Goal: Transaction & Acquisition: Purchase product/service

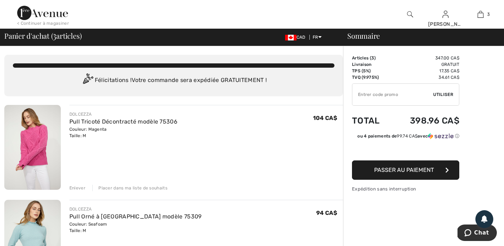
click at [73, 187] on div "Enlever" at bounding box center [77, 187] width 16 height 6
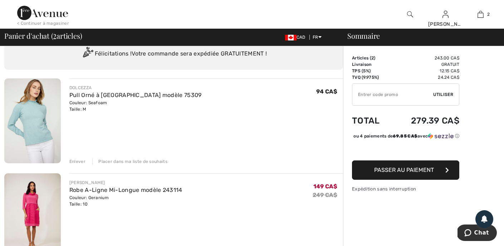
scroll to position [28, 0]
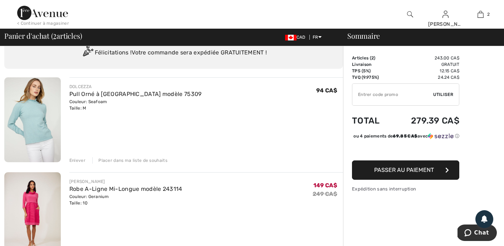
click at [78, 158] on div "Enlever" at bounding box center [77, 160] width 16 height 6
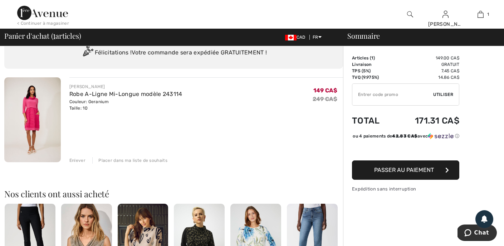
click at [362, 97] on input "TEXT" at bounding box center [392, 94] width 81 height 21
paste input "[EMAIL_ADDRESS][DOMAIN_NAME]"
type input "F"
click at [381, 95] on input "TEXT" at bounding box center [392, 94] width 81 height 21
paste input "OC45259B62"
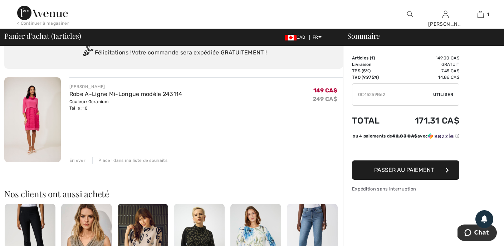
type input "OC45259B62"
click at [401, 173] on span "Passer au paiement" at bounding box center [404, 169] width 60 height 7
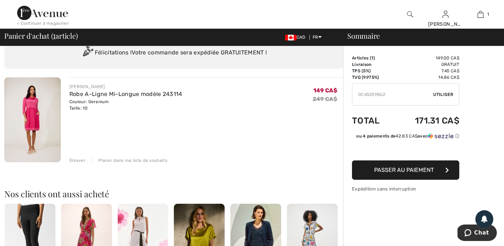
click at [444, 93] on span "Utiliser" at bounding box center [443, 94] width 20 height 6
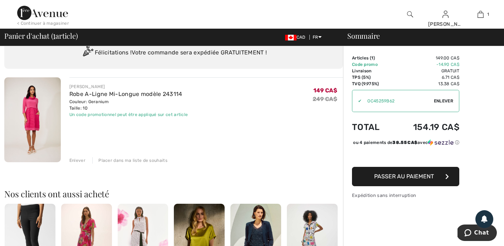
click at [381, 179] on span "Passer au paiement" at bounding box center [404, 176] width 60 height 7
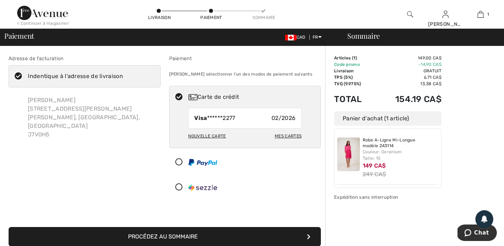
click at [206, 135] on div "Nouvelle carte" at bounding box center [207, 136] width 38 height 12
radio input "true"
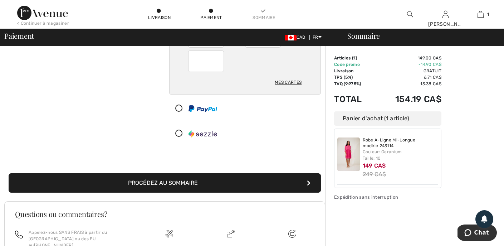
scroll to position [107, 0]
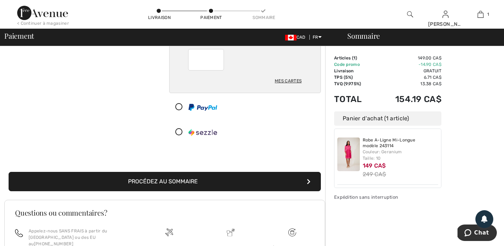
click at [180, 180] on button "Procédez au sommaire" at bounding box center [165, 181] width 312 height 19
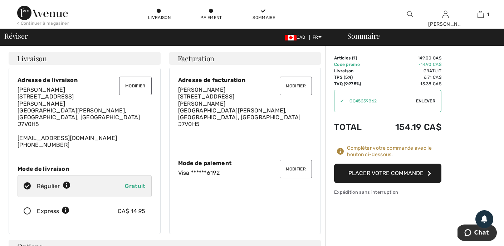
click at [383, 172] on button "Placer votre commande" at bounding box center [387, 172] width 107 height 19
